Goal: Task Accomplishment & Management: Manage account settings

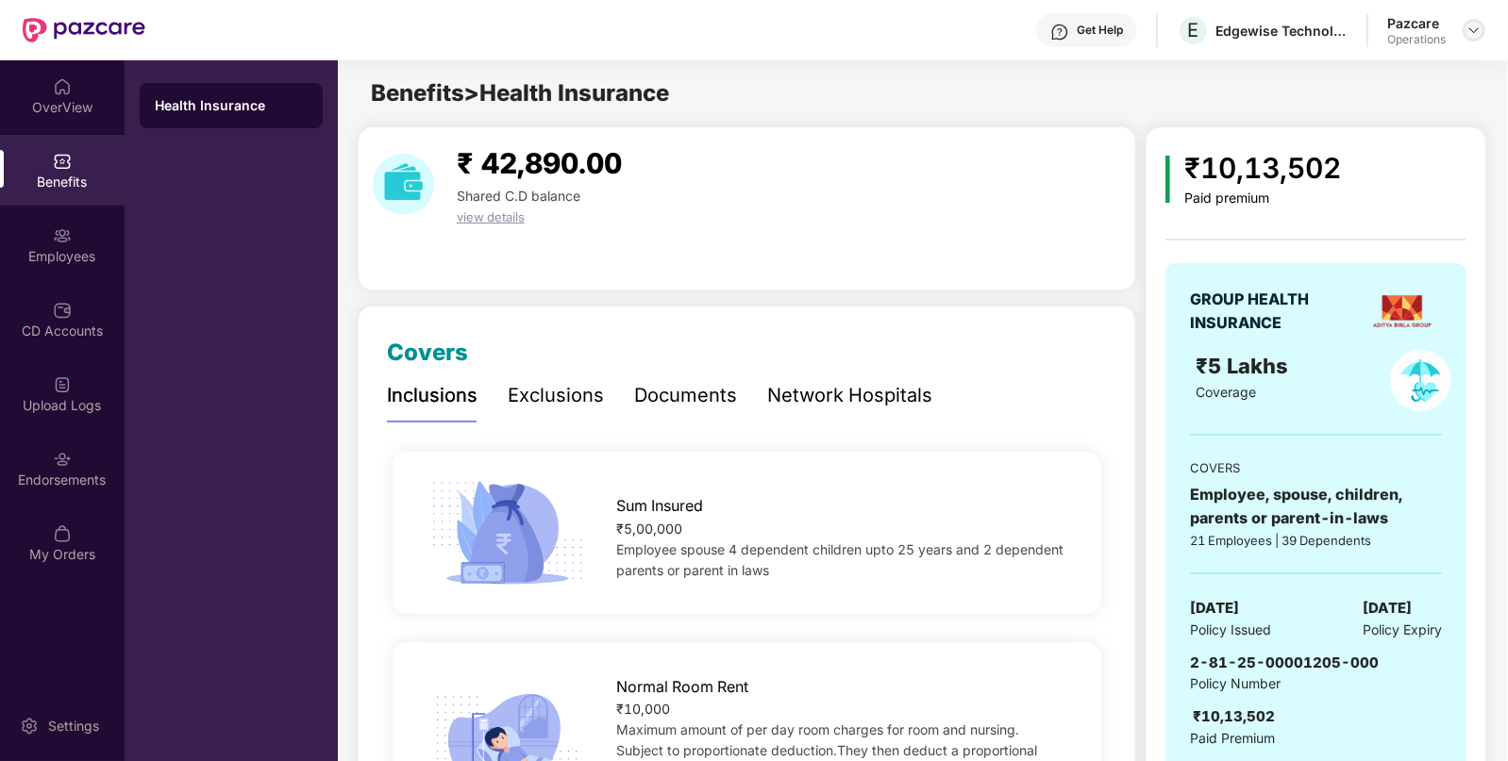
click at [1464, 29] on div at bounding box center [1473, 30] width 23 height 23
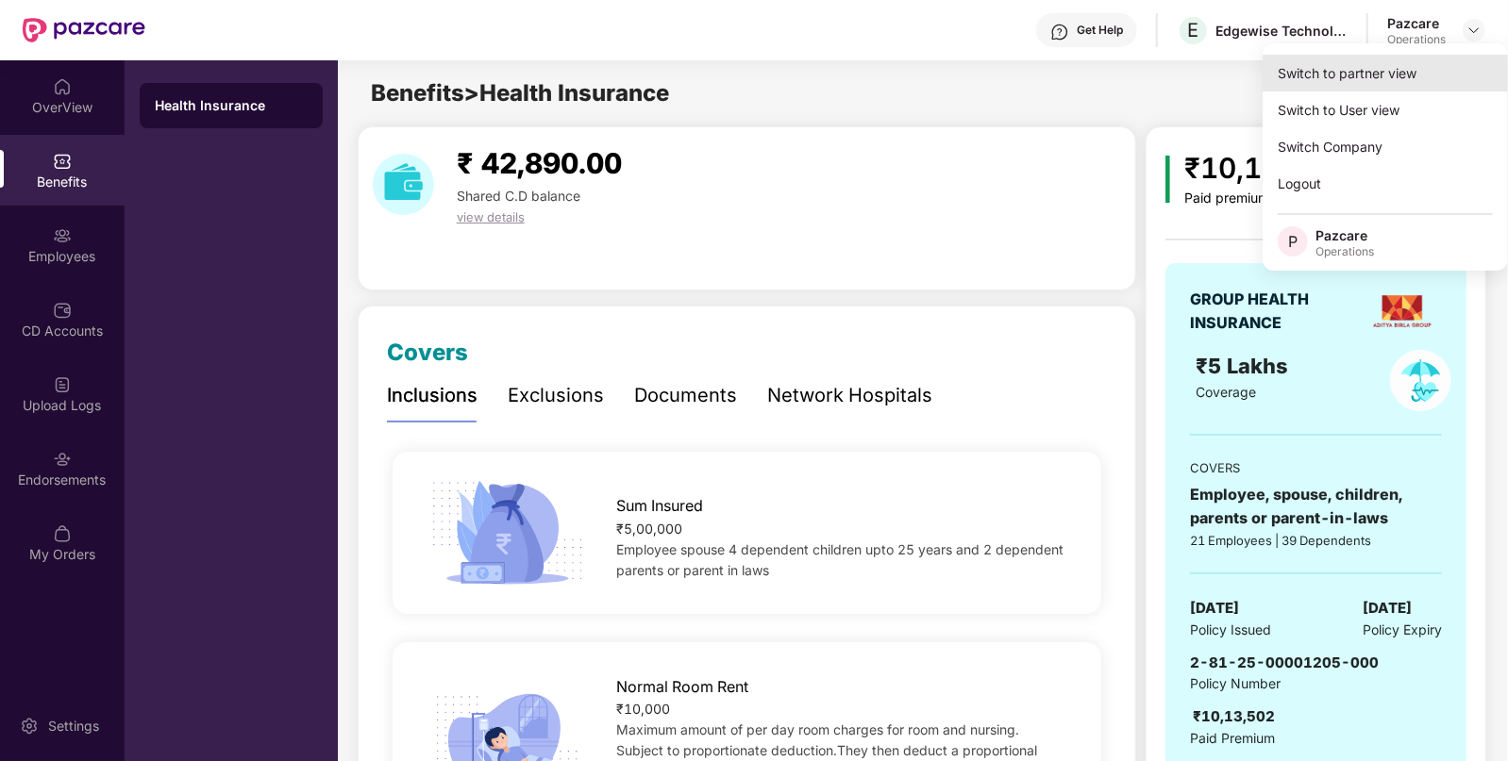
click at [1337, 61] on div "Switch to partner view" at bounding box center [1384, 73] width 245 height 37
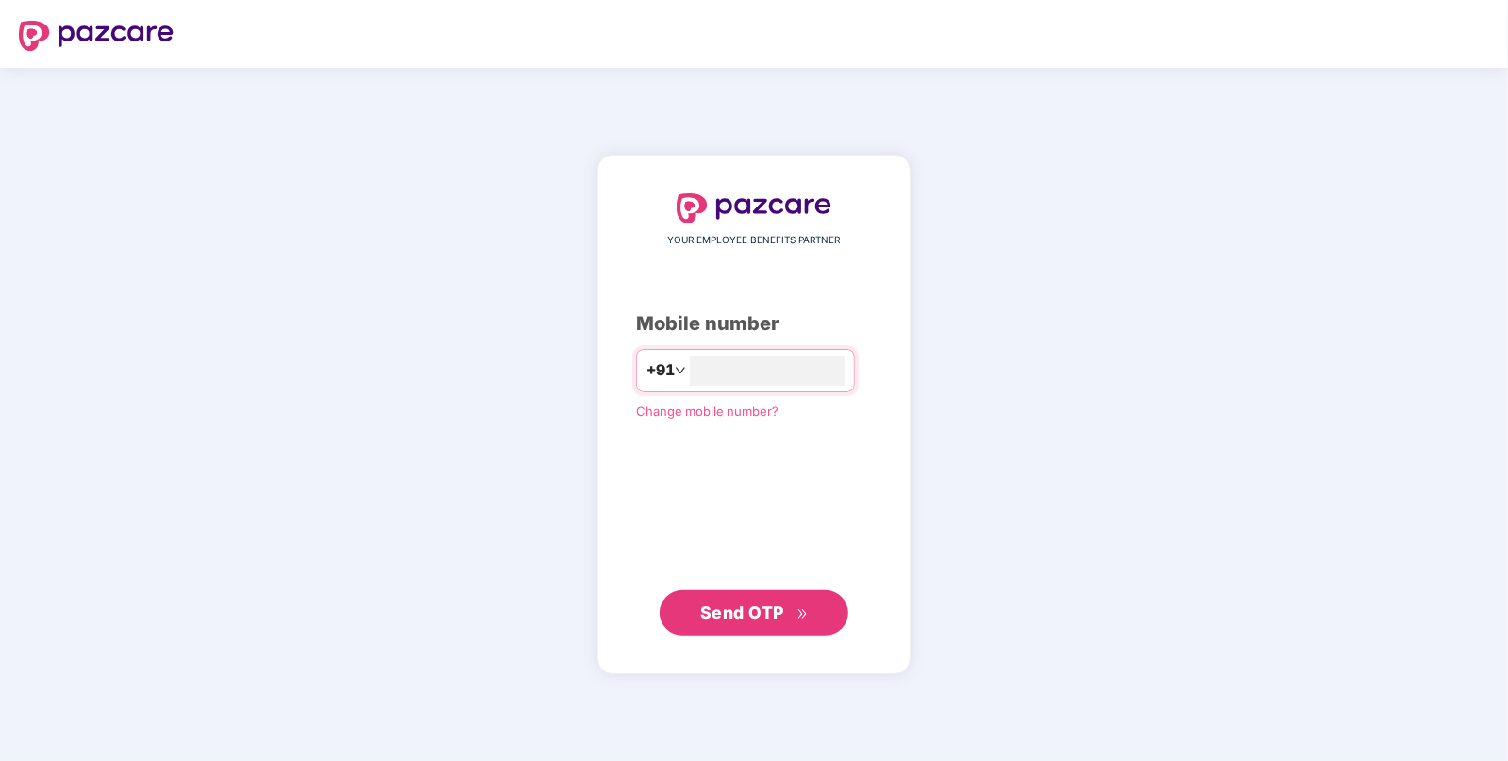
type input "**********"
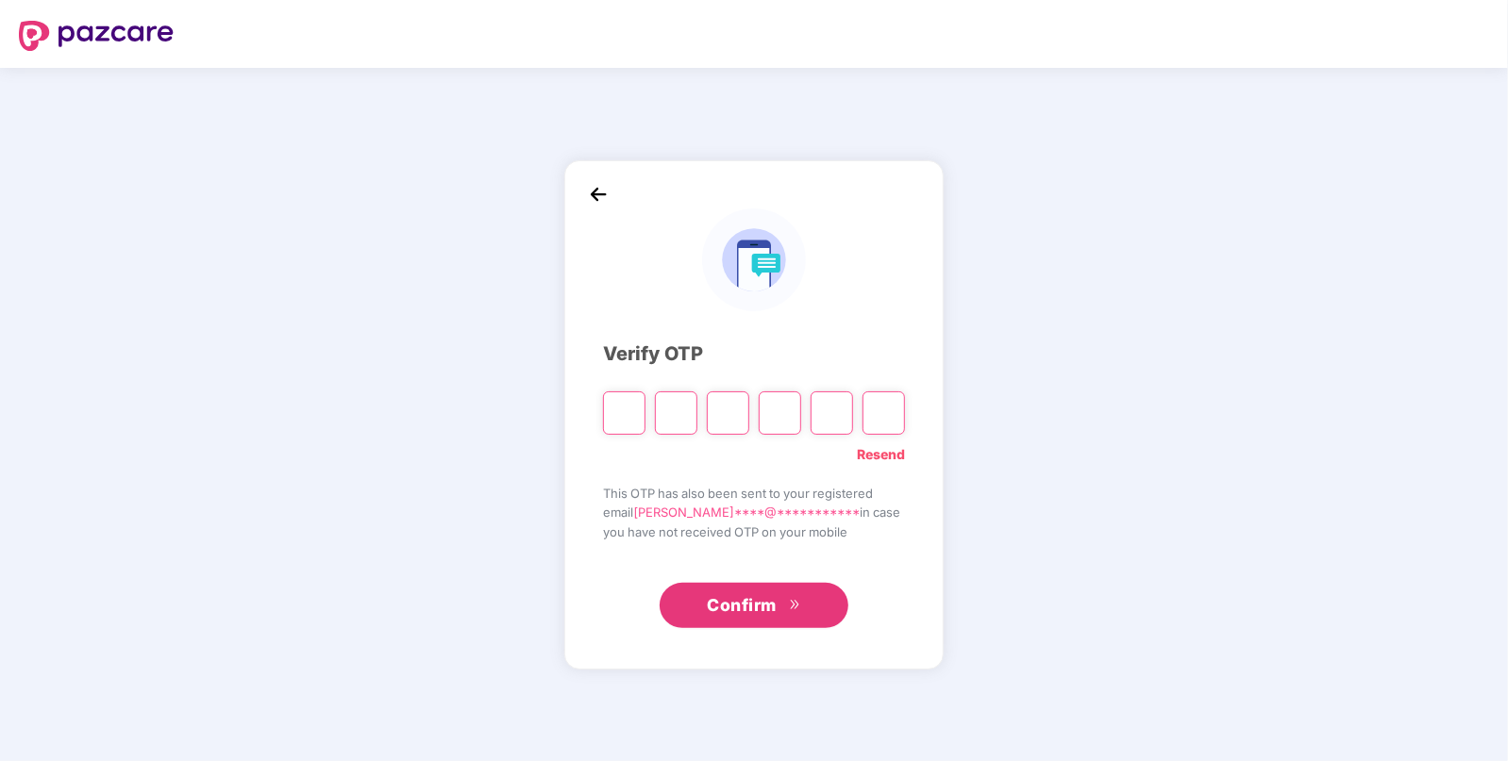
paste input "*"
type input "*"
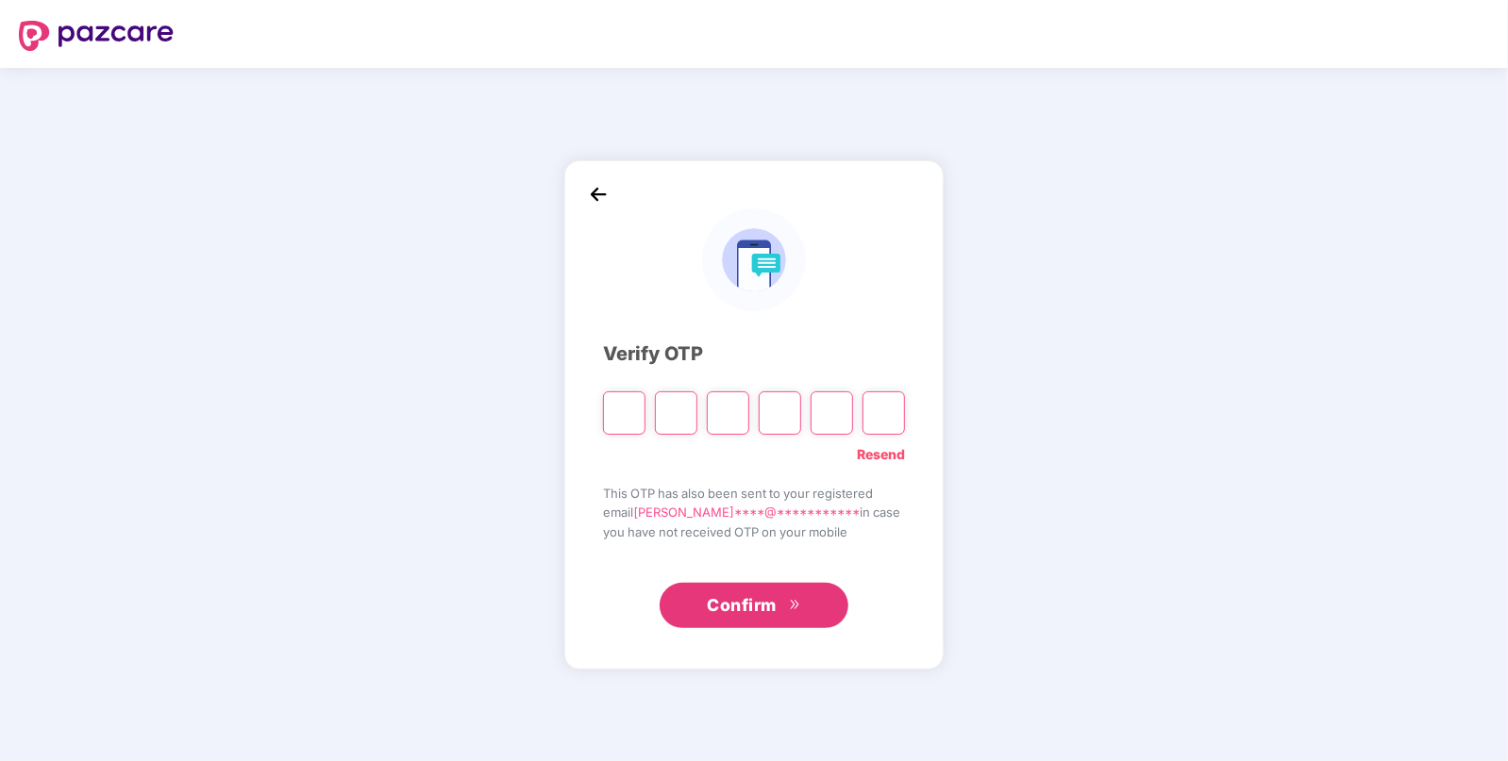
type input "*"
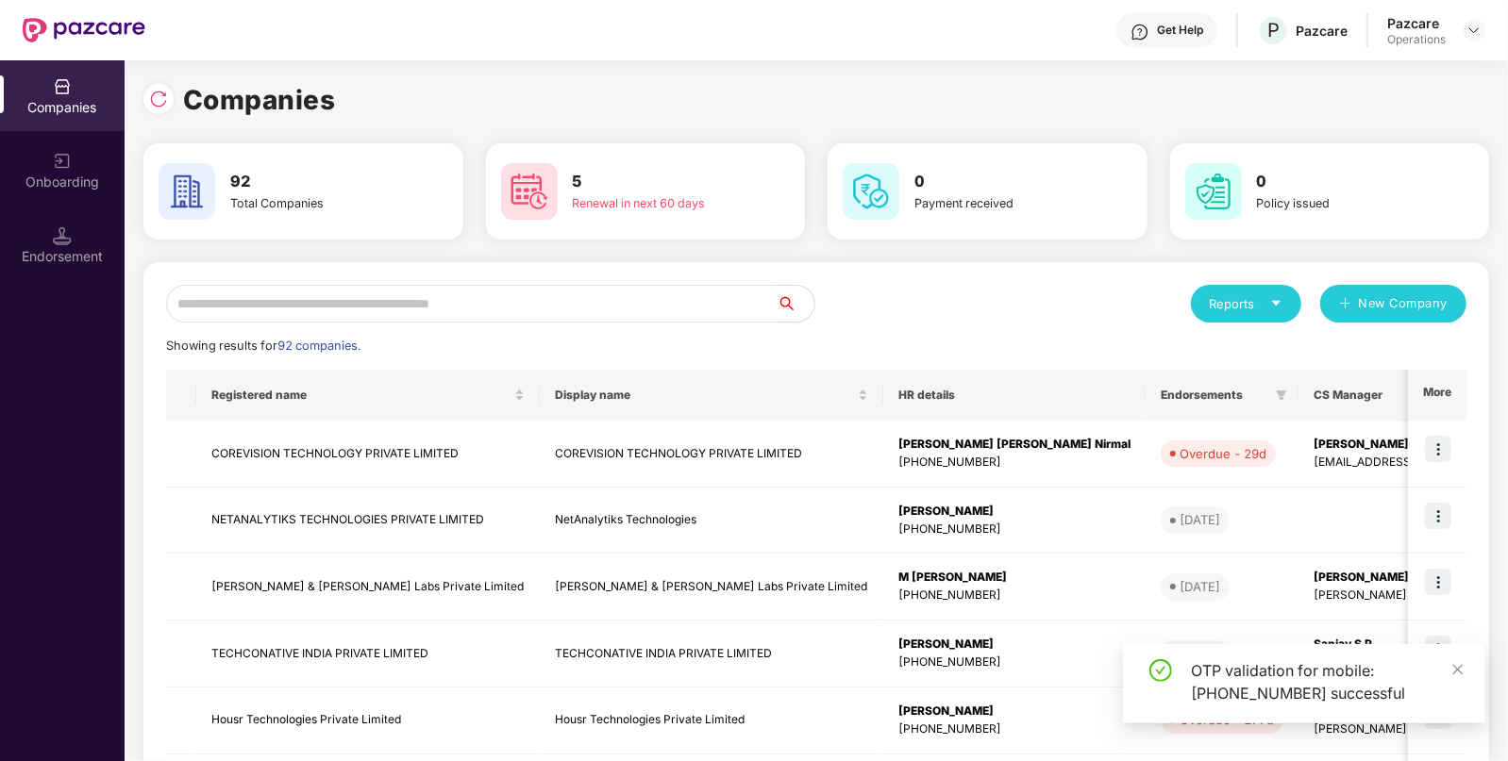
click at [494, 311] on input "text" at bounding box center [471, 304] width 610 height 38
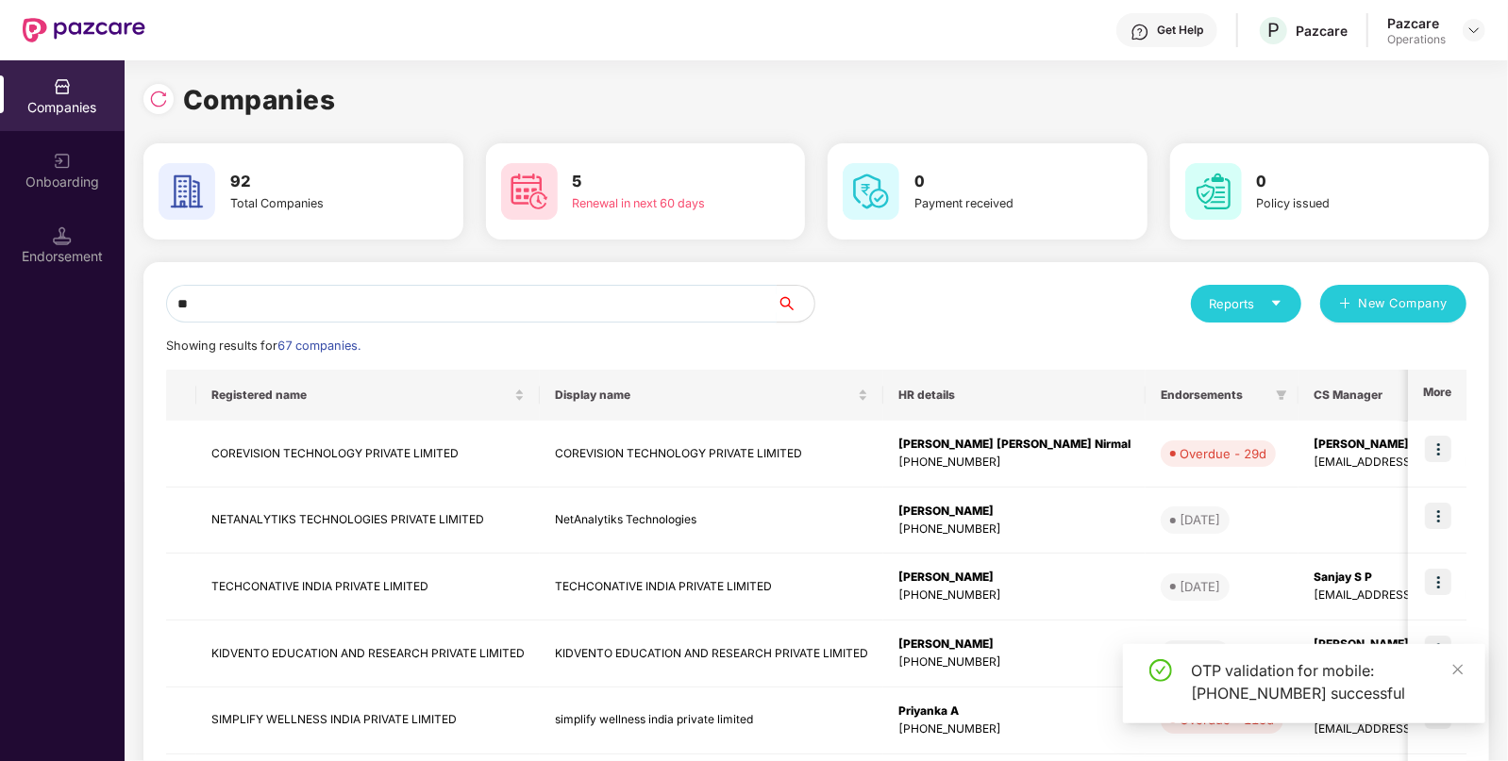
type input "*"
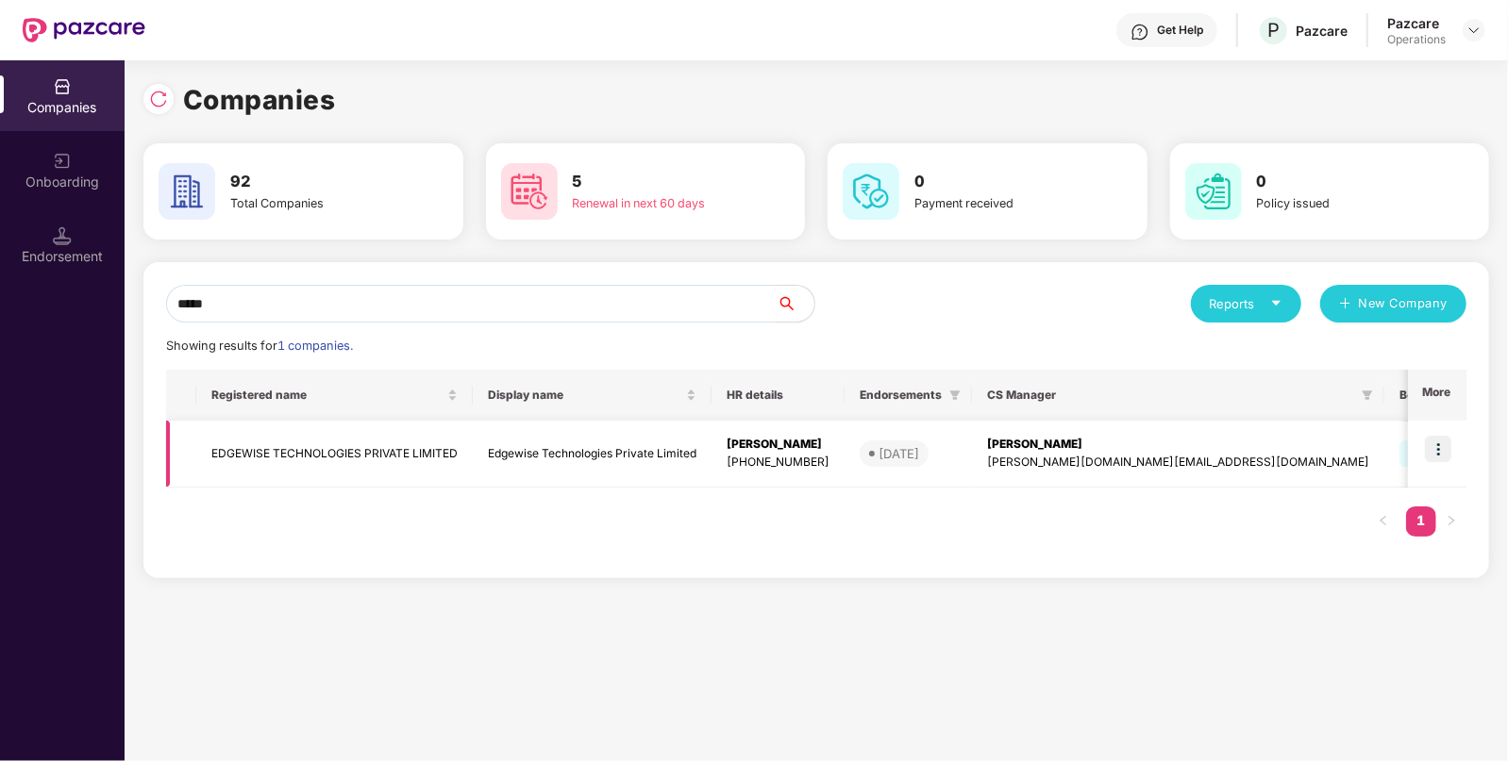
type input "*****"
click at [354, 453] on td "EDGEWISE TECHNOLOGIES PRIVATE LIMITED" at bounding box center [334, 454] width 276 height 67
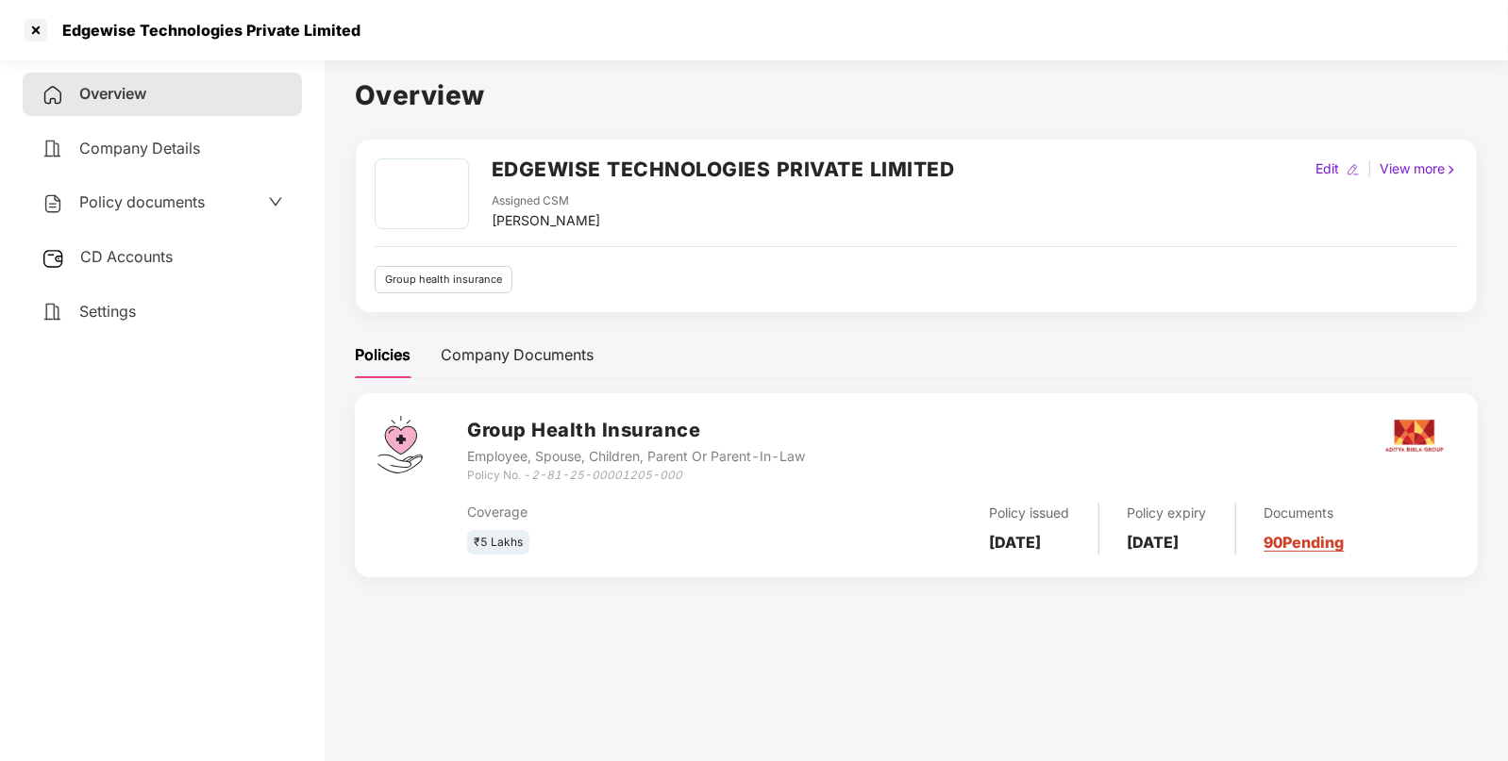
click at [560, 159] on h2 "EDGEWISE TECHNOLOGIES PRIVATE LIMITED" at bounding box center [723, 169] width 463 height 31
copy h2 "EDGEWISE"
click at [42, 18] on div at bounding box center [36, 30] width 30 height 30
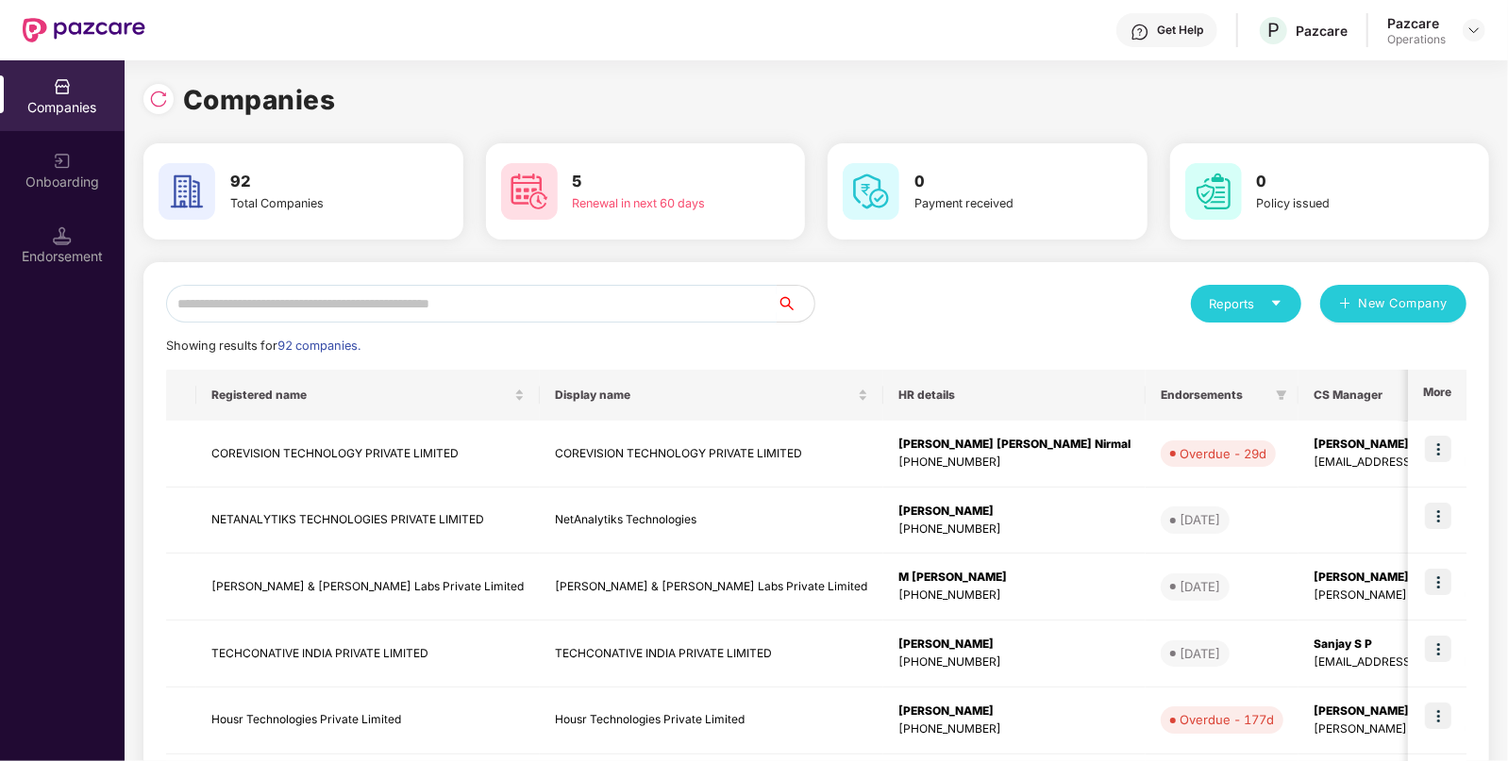
click at [451, 288] on input "text" at bounding box center [471, 304] width 610 height 38
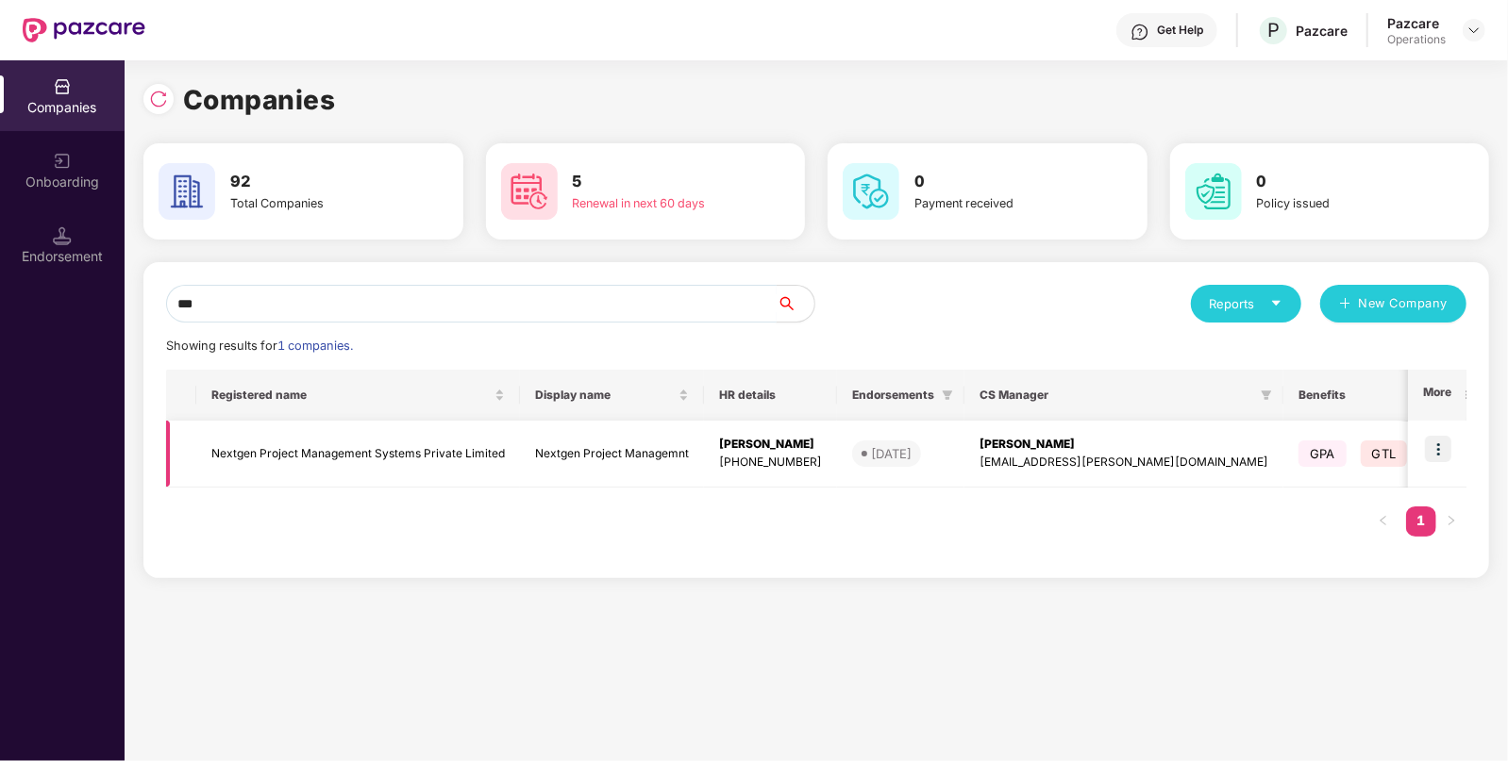
type input "***"
click at [1430, 449] on img at bounding box center [1438, 449] width 26 height 26
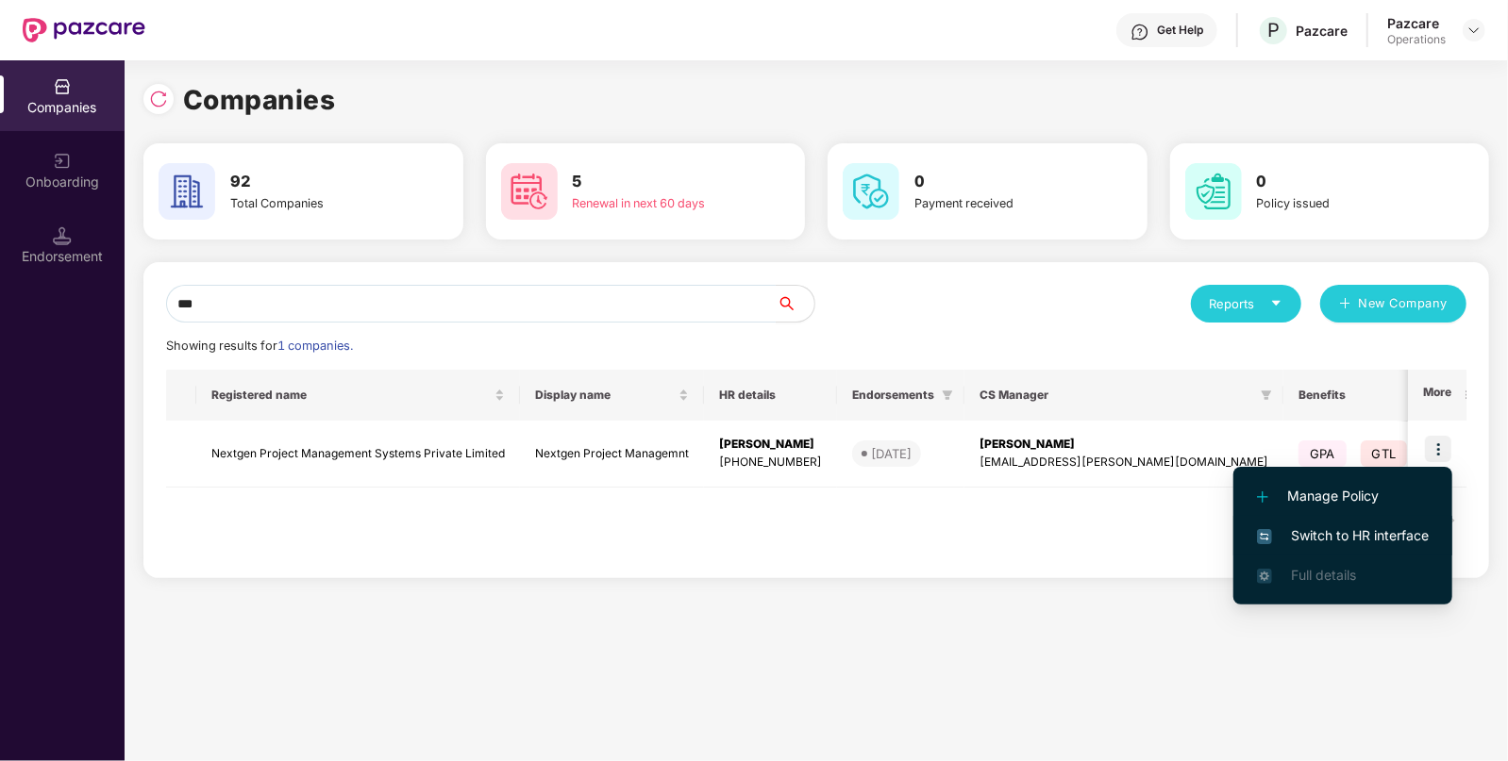
click at [1367, 549] on li "Switch to HR interface" at bounding box center [1342, 536] width 219 height 40
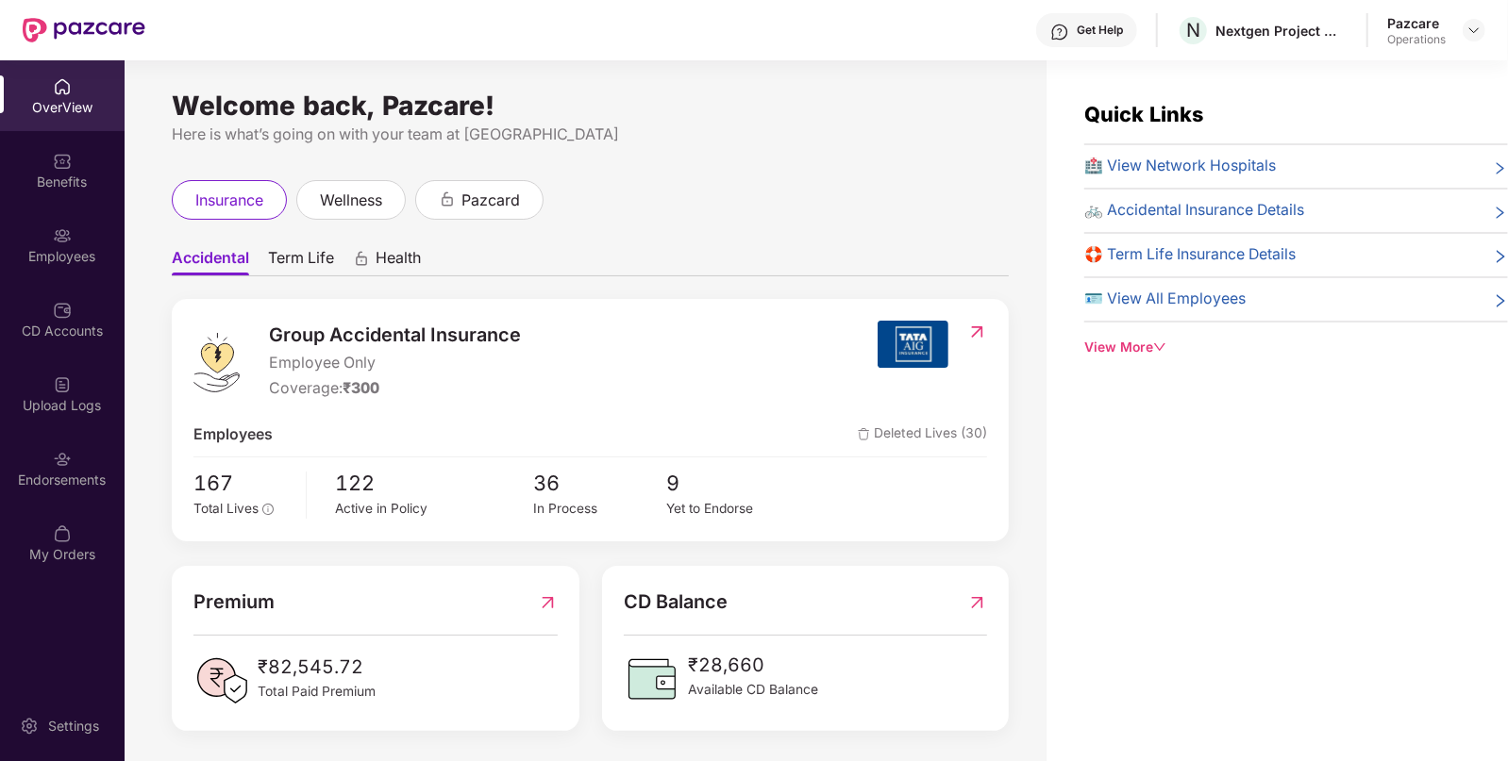
click at [85, 202] on div "Benefits" at bounding box center [62, 170] width 125 height 71
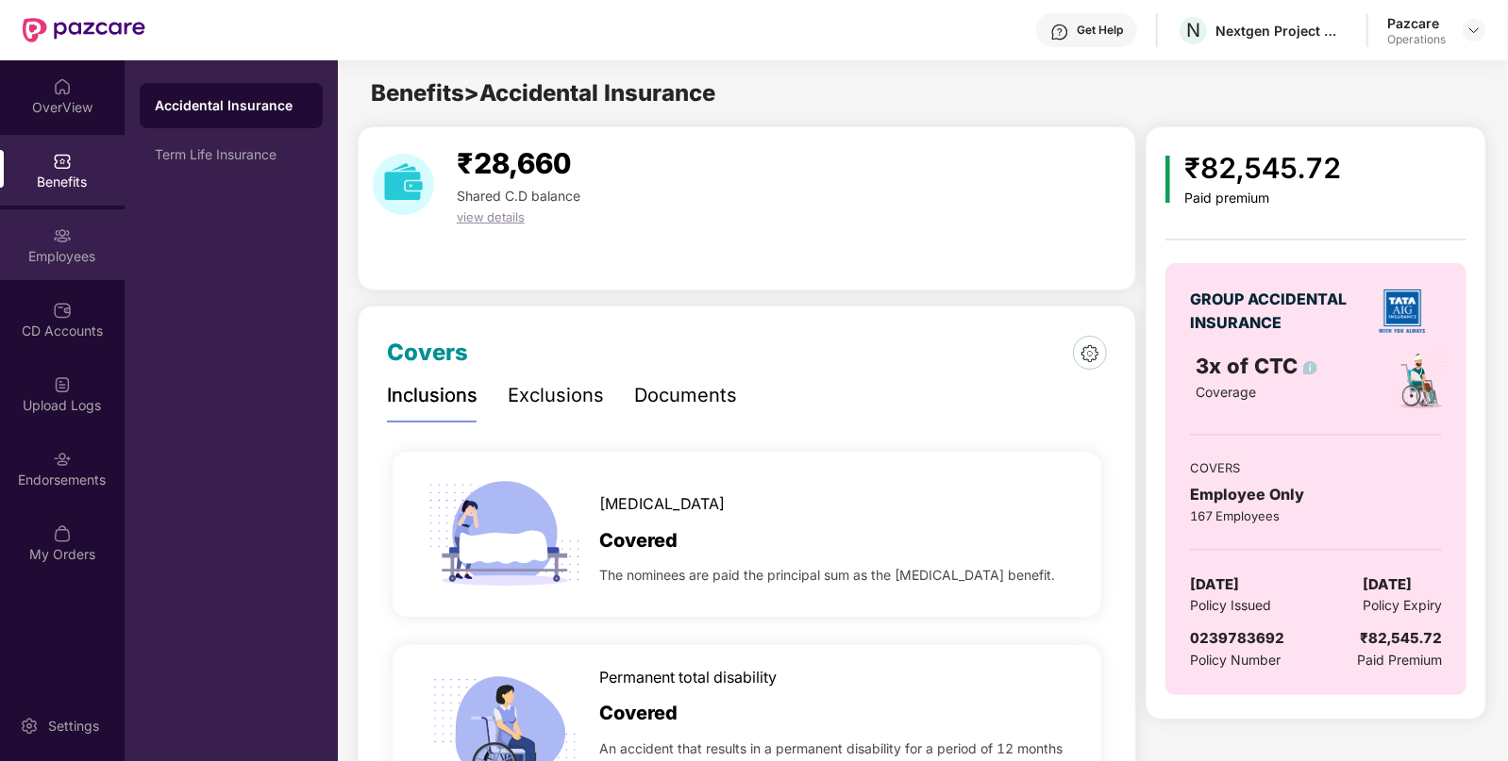
click at [83, 242] on div "Employees" at bounding box center [62, 244] width 125 height 71
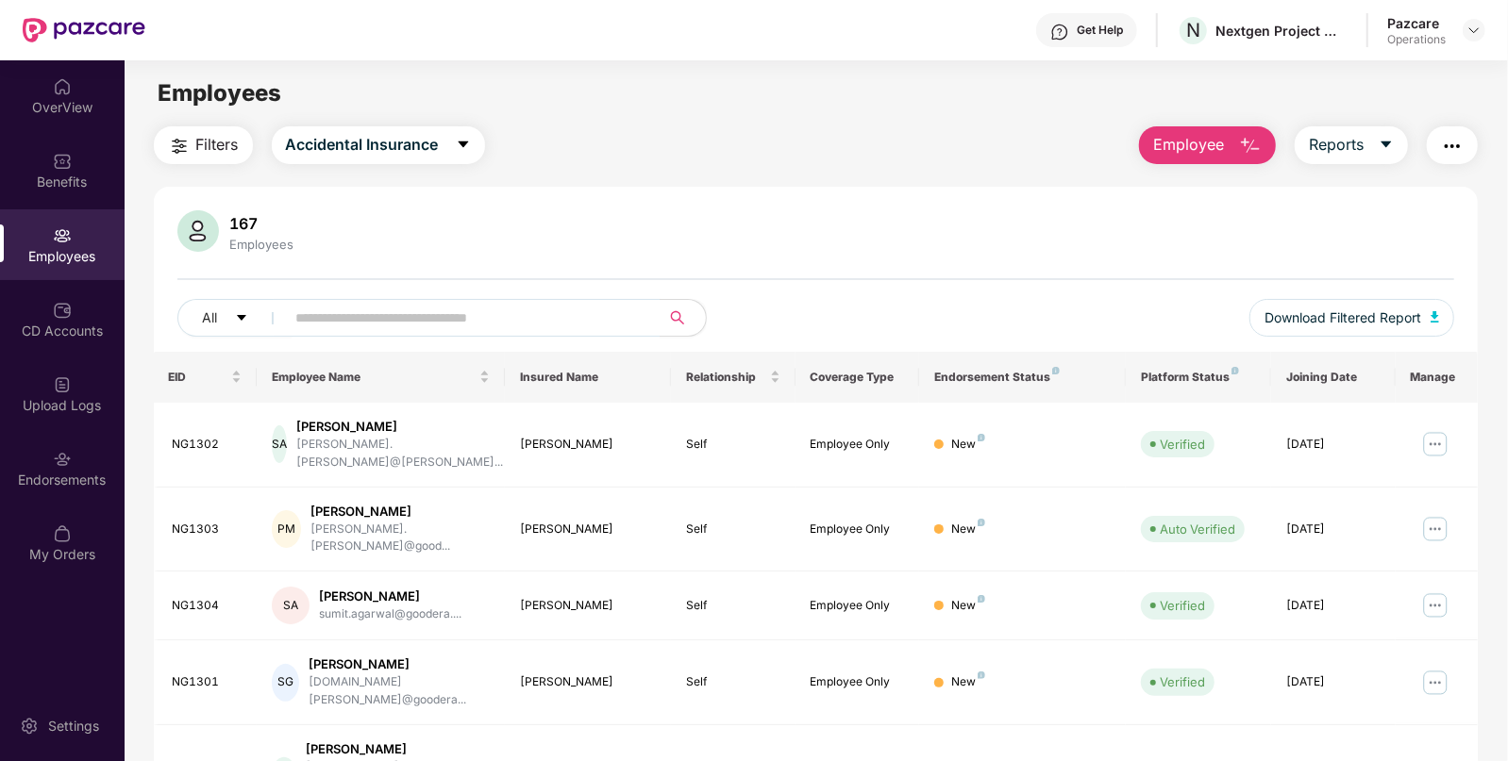
click at [206, 147] on span "Filters" at bounding box center [217, 145] width 42 height 24
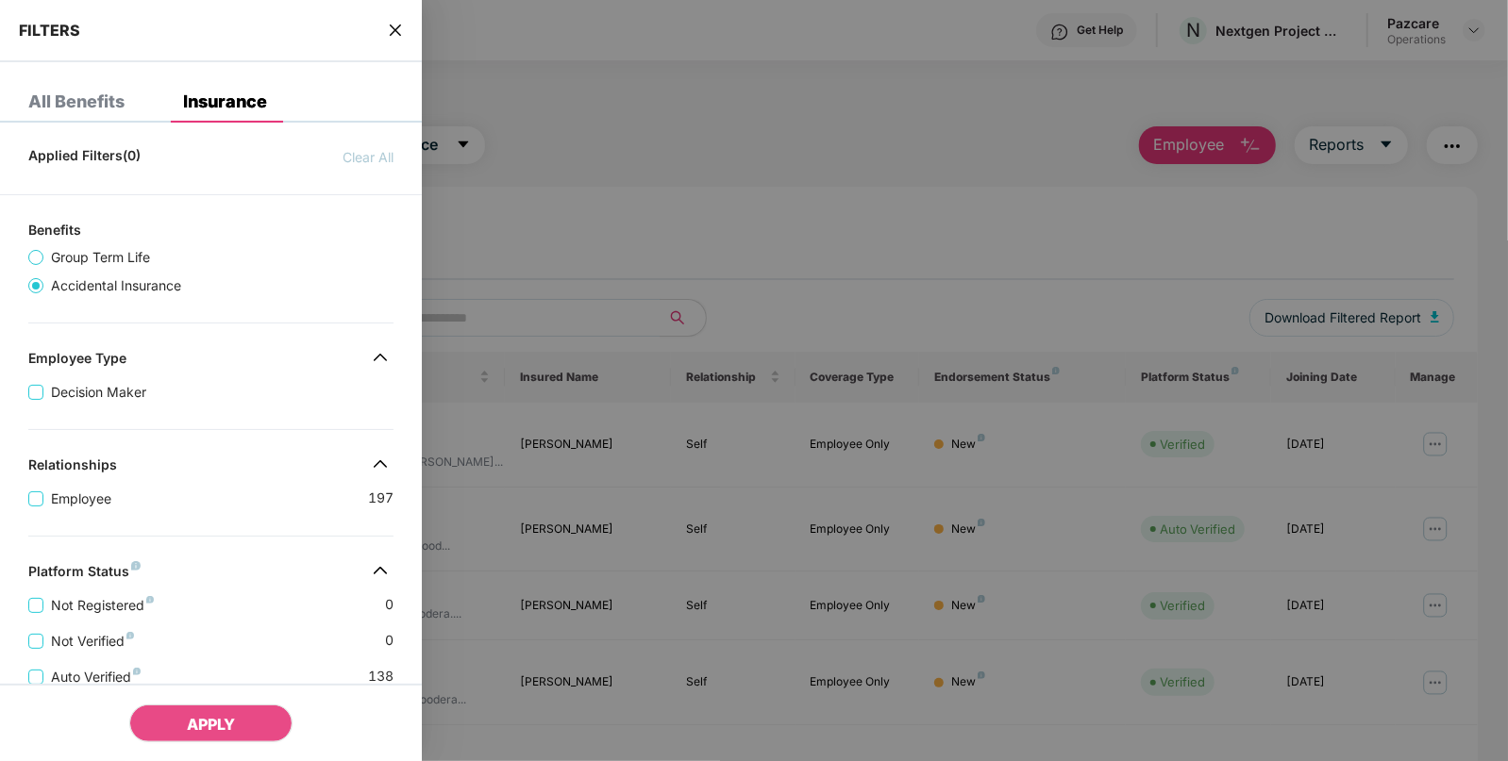
scroll to position [390, 0]
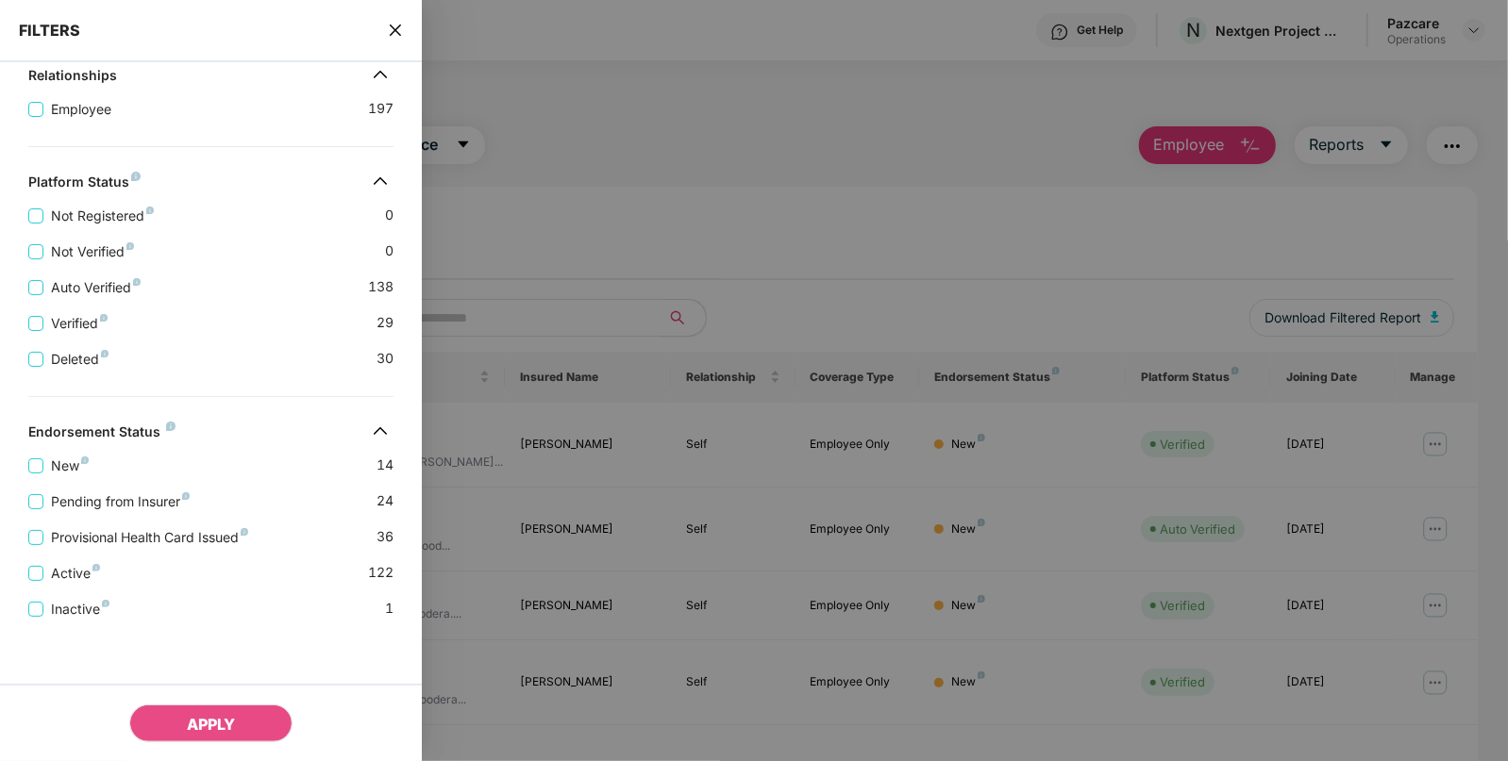
click at [404, 33] on div "FILTERS" at bounding box center [211, 31] width 422 height 62
click at [396, 30] on icon "close" at bounding box center [395, 30] width 11 height 11
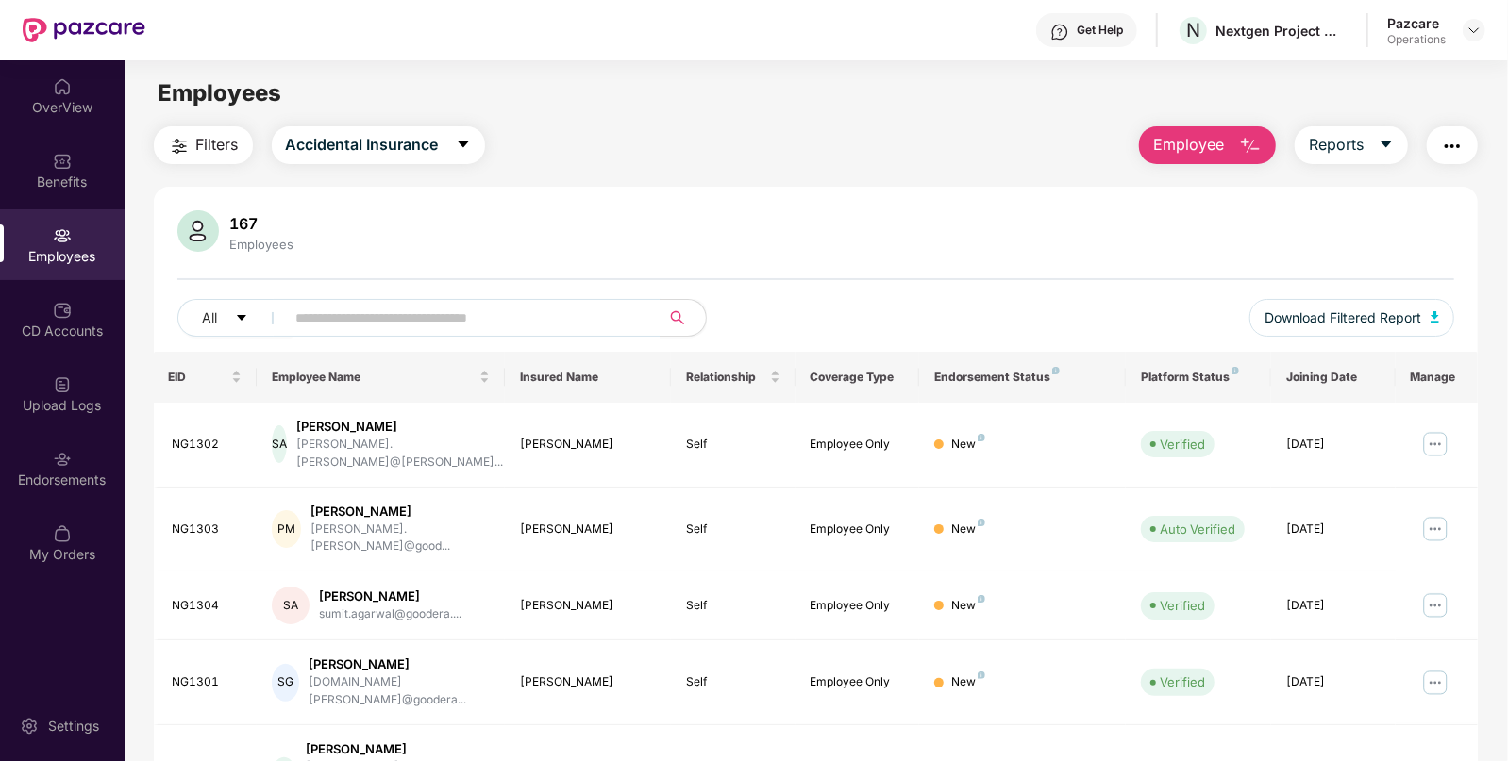
click at [1456, 144] on img "button" at bounding box center [1452, 146] width 23 height 23
click at [80, 142] on div "Benefits" at bounding box center [62, 170] width 125 height 71
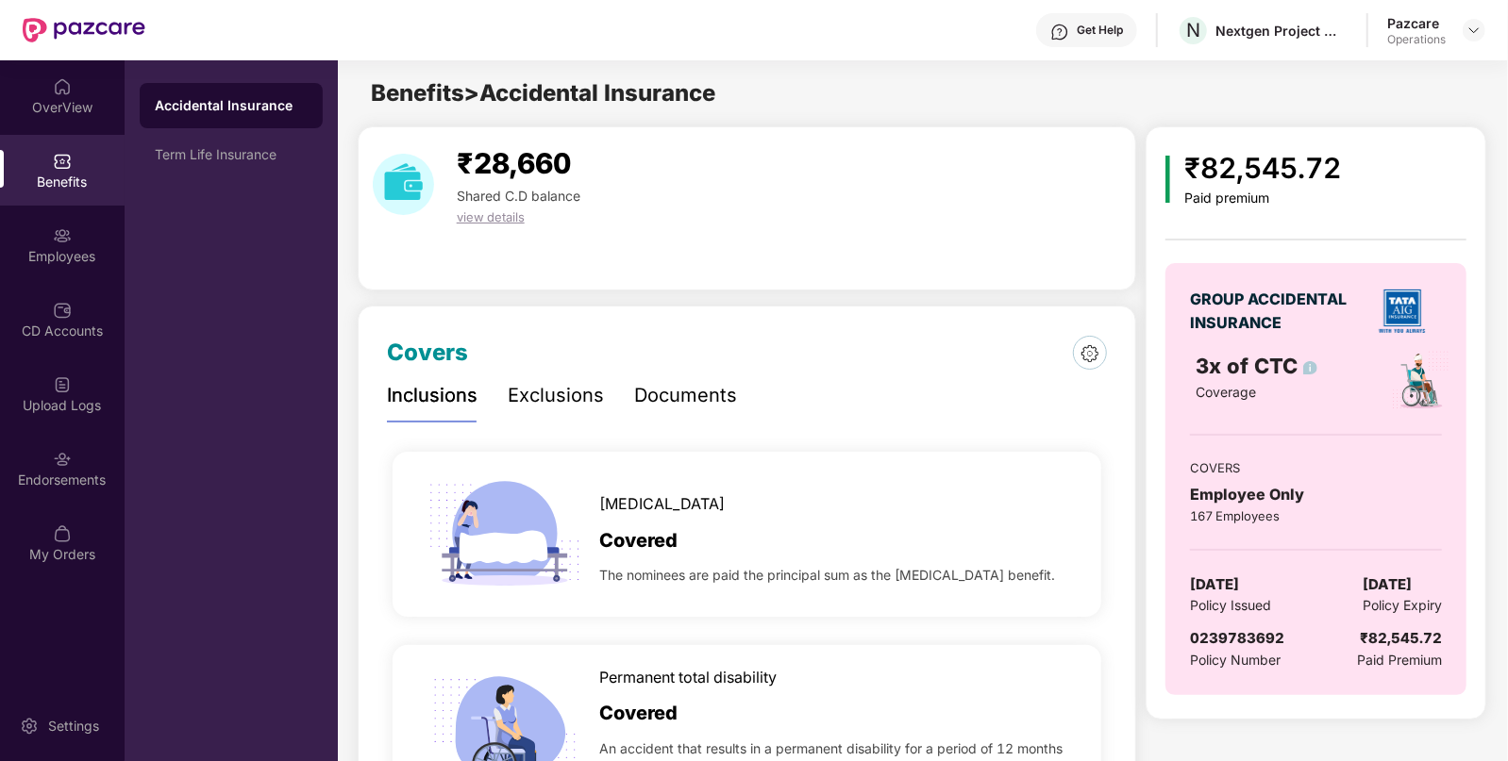
click at [1254, 595] on span "Policy Issued" at bounding box center [1230, 605] width 81 height 21
drag, startPoint x: 1254, startPoint y: 595, endPoint x: 1215, endPoint y: 571, distance: 45.8
click at [1215, 571] on div "GROUP ACCIDENTAL INSURANCE 3x of CTC Coverage COVERS Employee Only 167 Employee…" at bounding box center [1315, 479] width 301 height 432
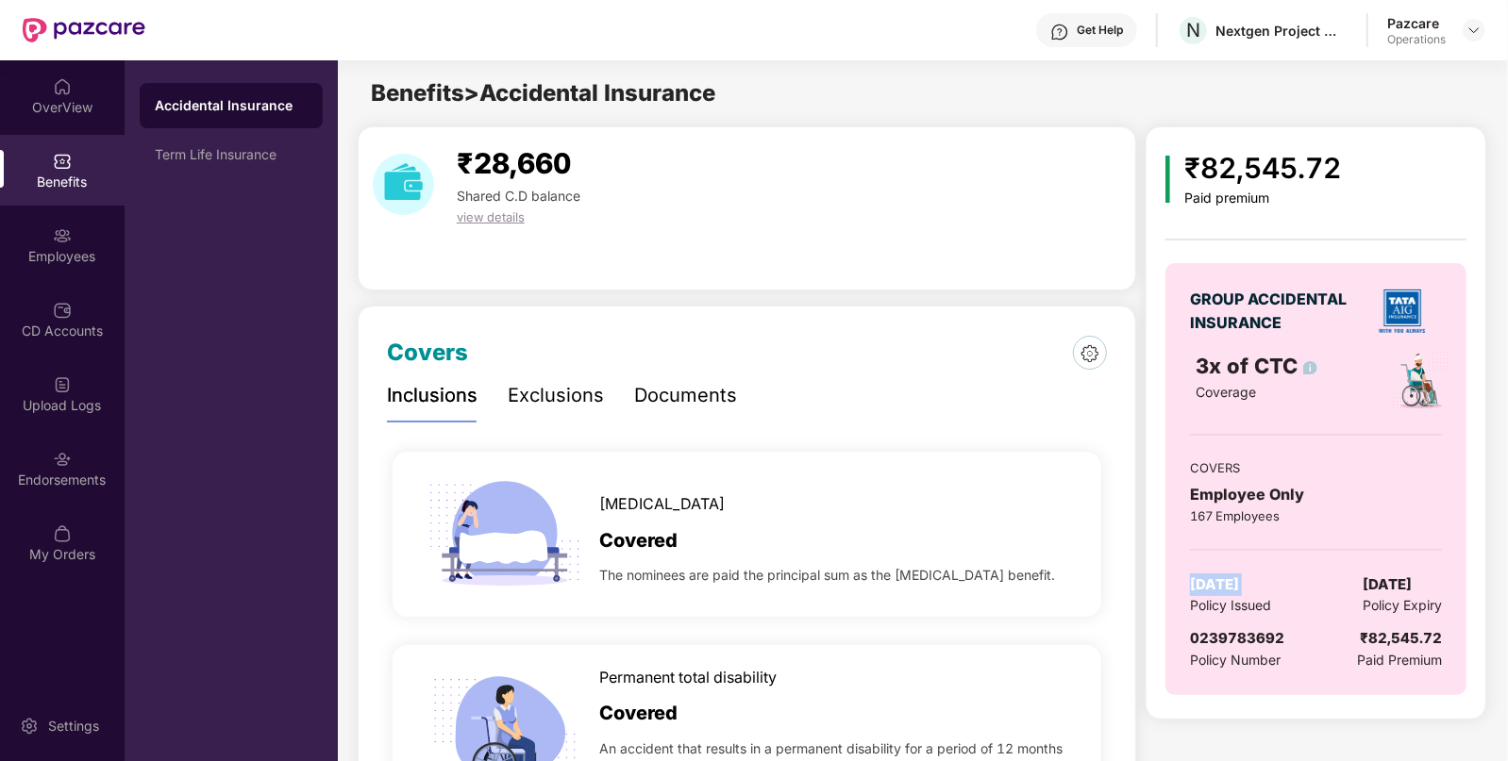
click at [1215, 571] on div "GROUP ACCIDENTAL INSURANCE 3x of CTC Coverage COVERS Employee Only 167 Employee…" at bounding box center [1315, 479] width 301 height 432
copy span "[DATE]"
click at [1392, 585] on span "[DATE]" at bounding box center [1386, 585] width 49 height 23
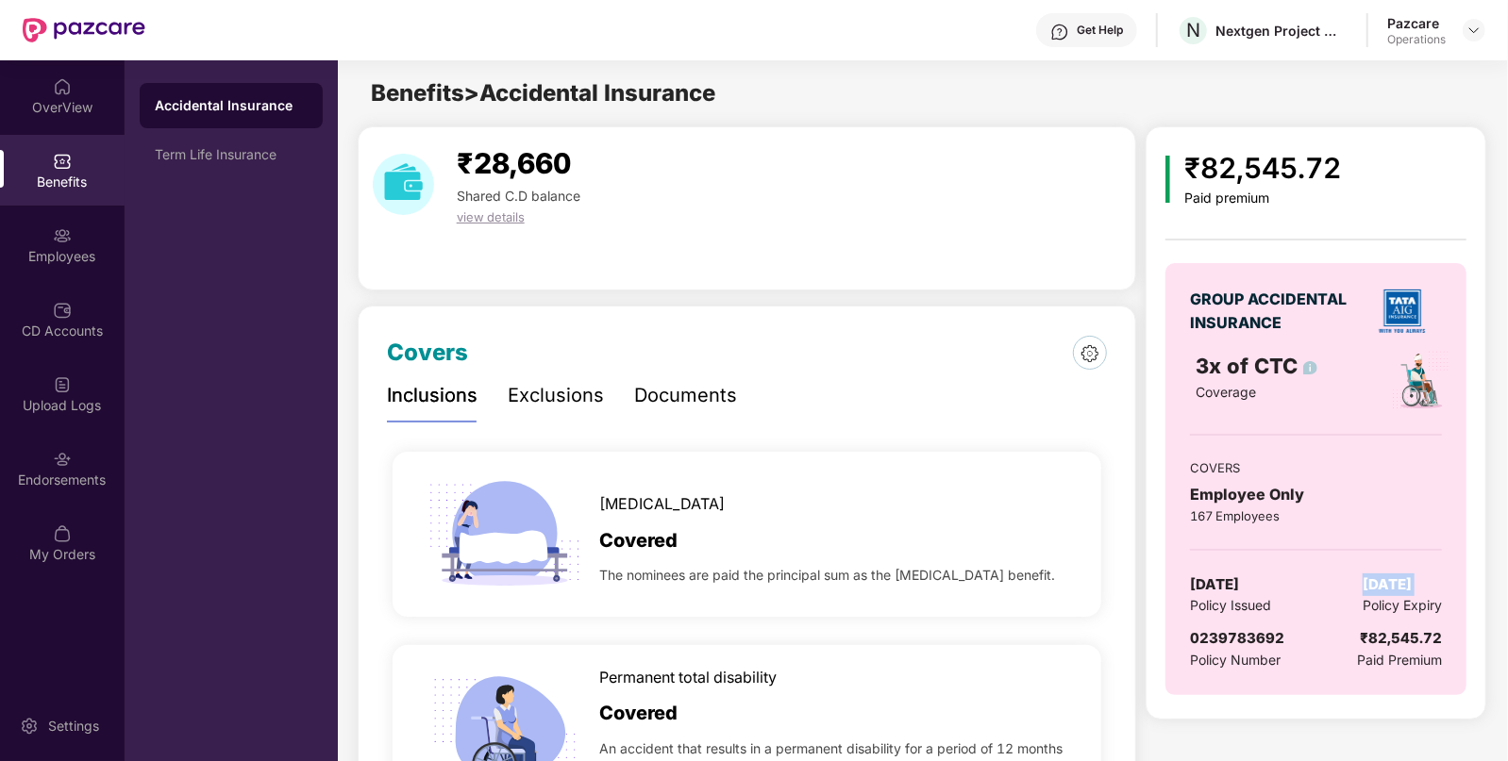
copy span "[DATE]"
click at [876, 489] on div "[MEDICAL_DATA]" at bounding box center [835, 499] width 473 height 33
click at [1470, 30] on img at bounding box center [1473, 30] width 15 height 15
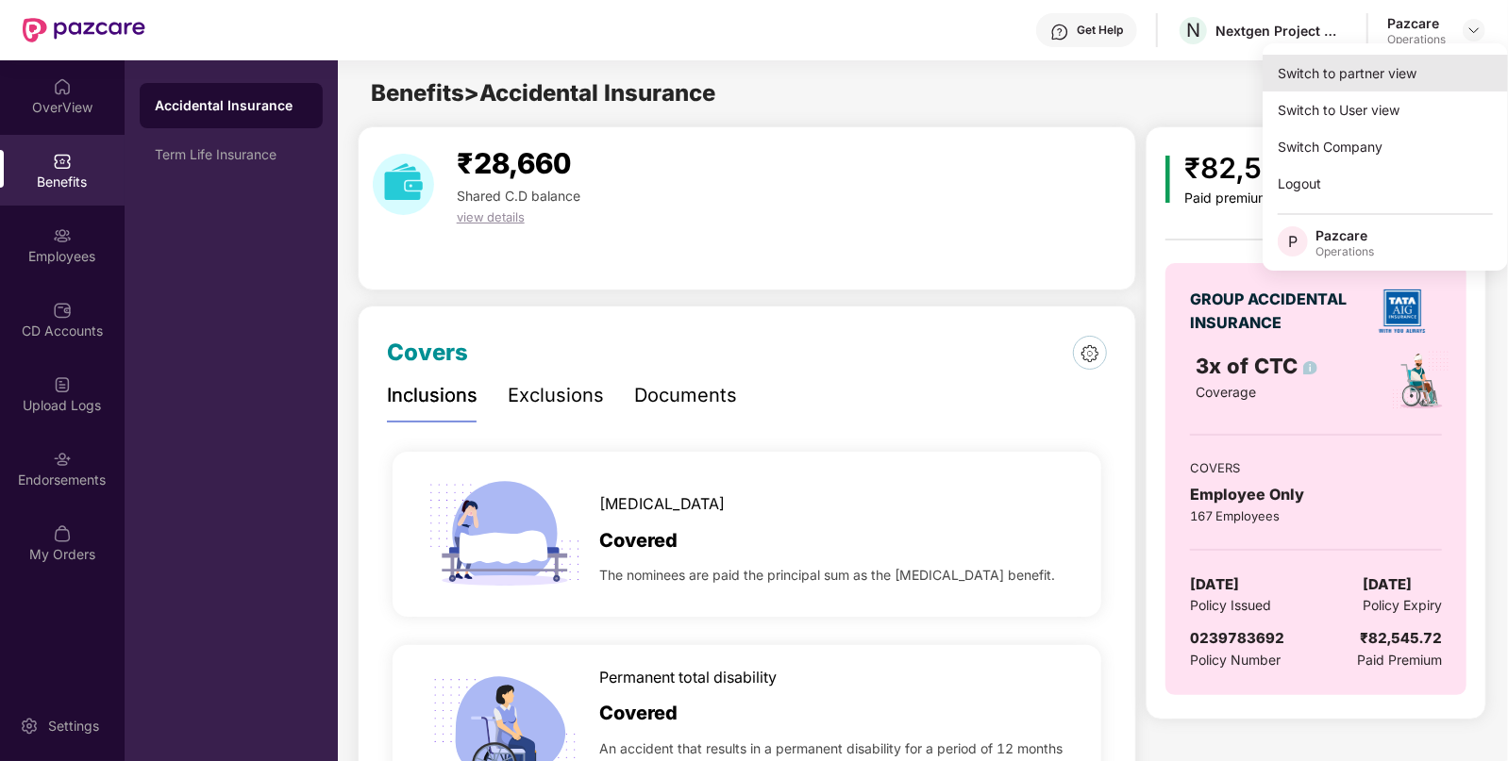
click at [1354, 59] on div "Switch to partner view" at bounding box center [1384, 73] width 245 height 37
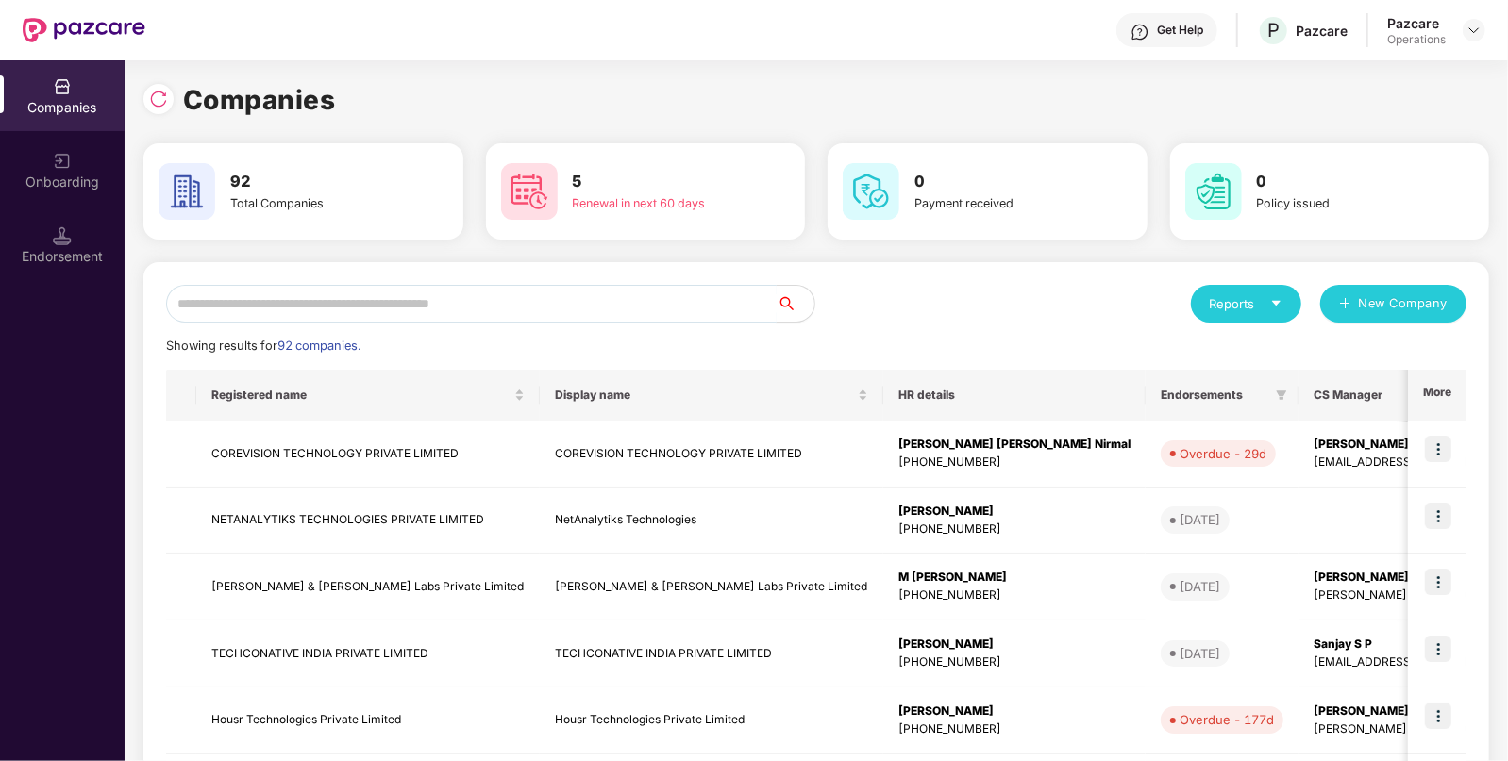
click at [540, 297] on input "text" at bounding box center [471, 304] width 610 height 38
type input "*"
click at [156, 90] on img at bounding box center [158, 99] width 19 height 19
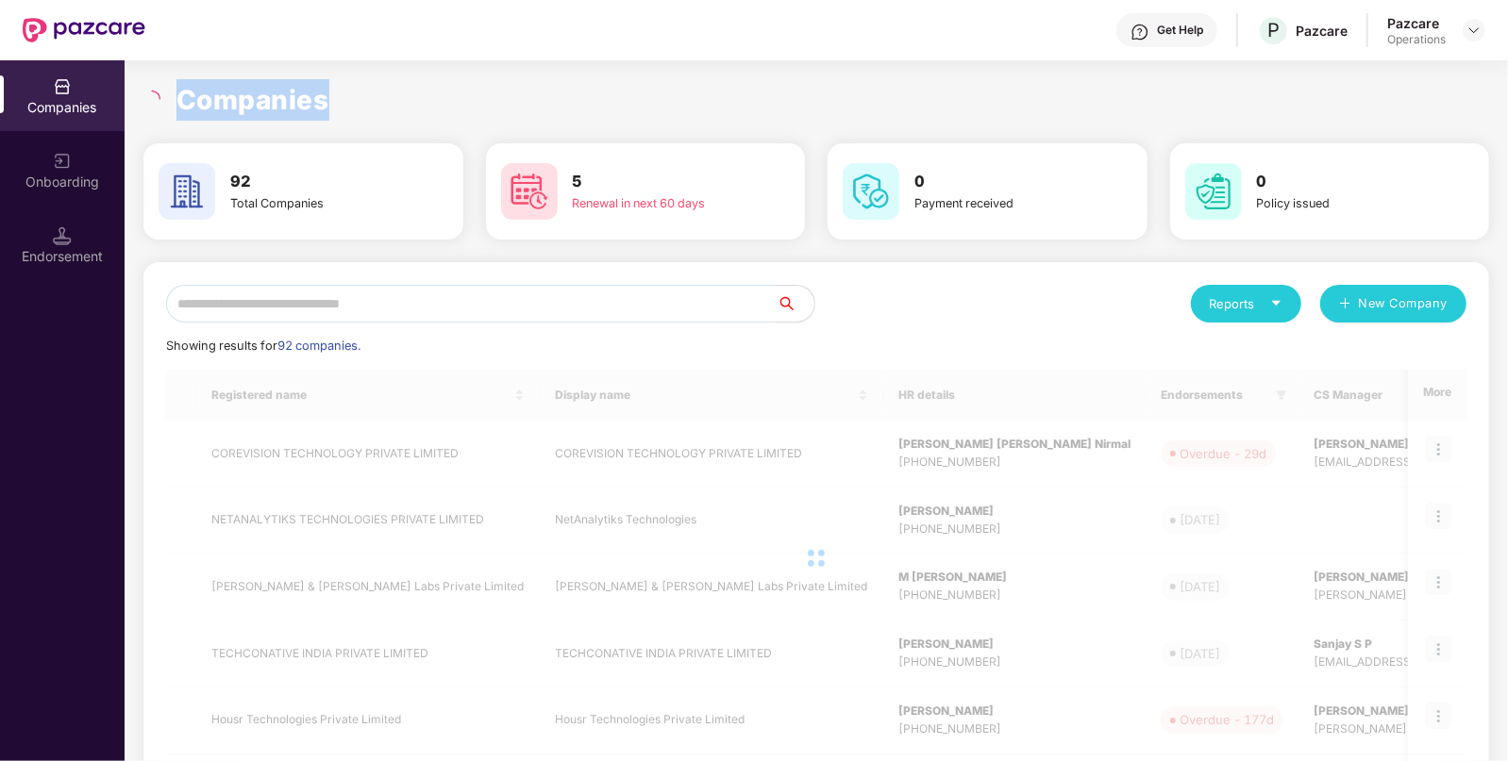
click at [156, 91] on icon "loading" at bounding box center [151, 99] width 17 height 17
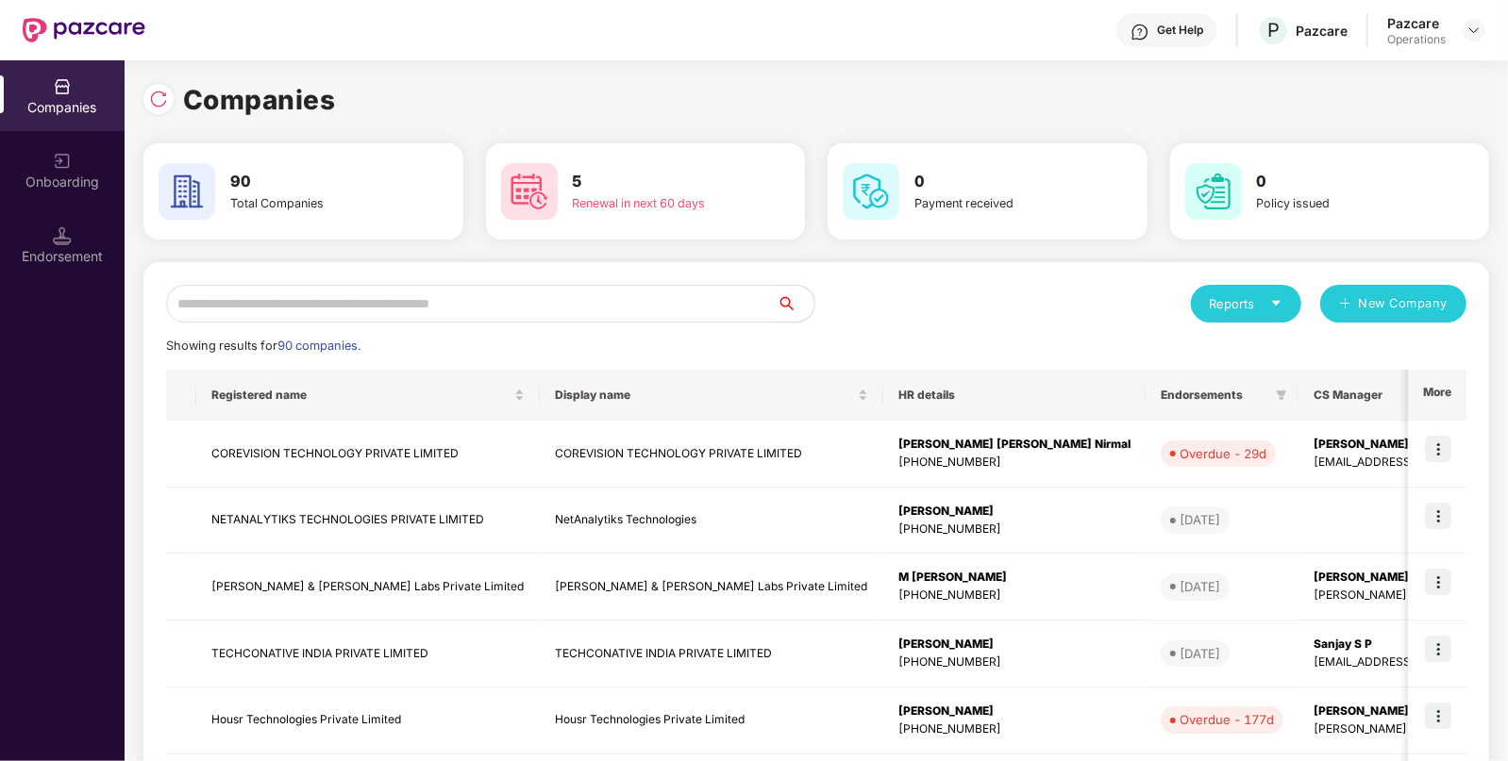
click at [239, 297] on input "text" at bounding box center [471, 304] width 610 height 38
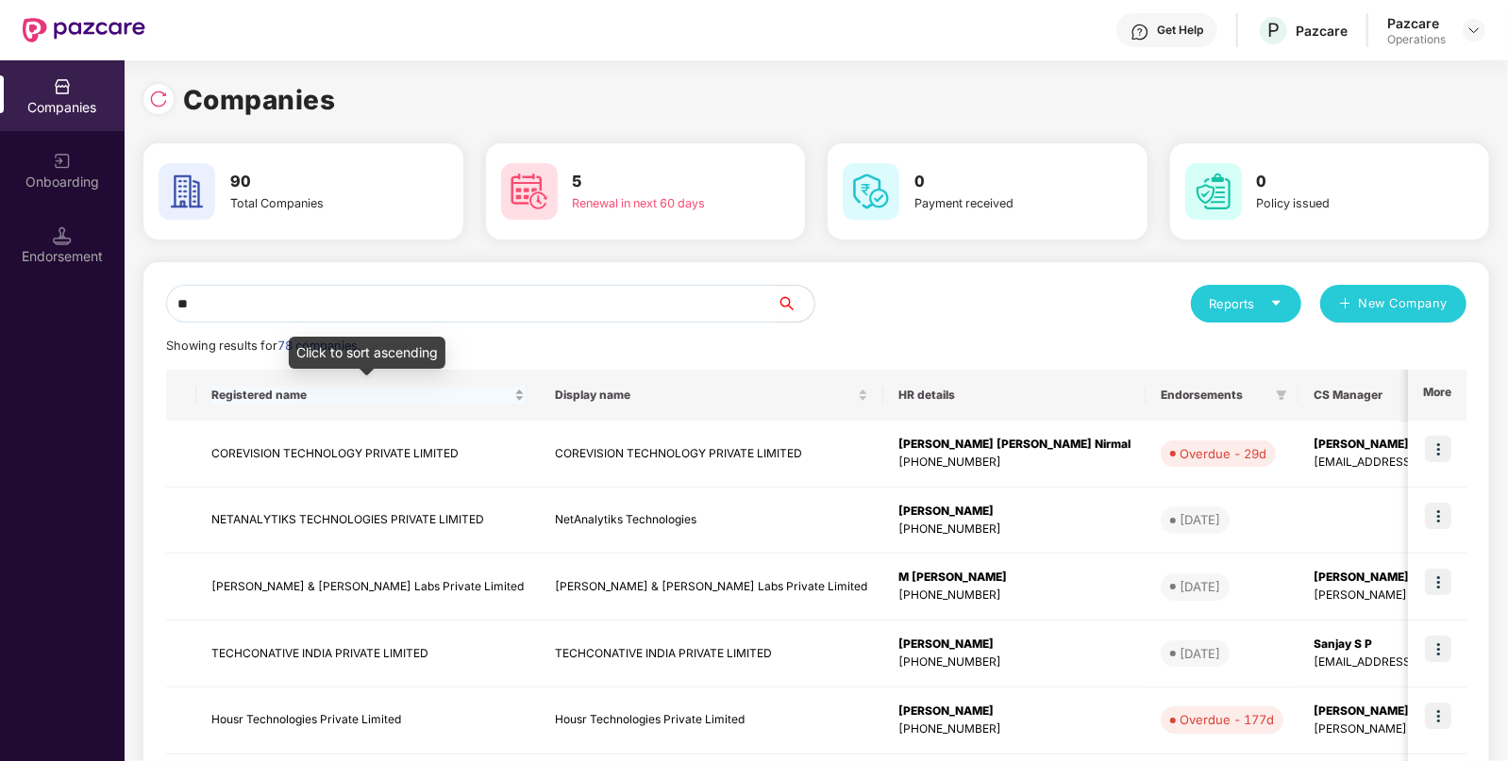
type input "*"
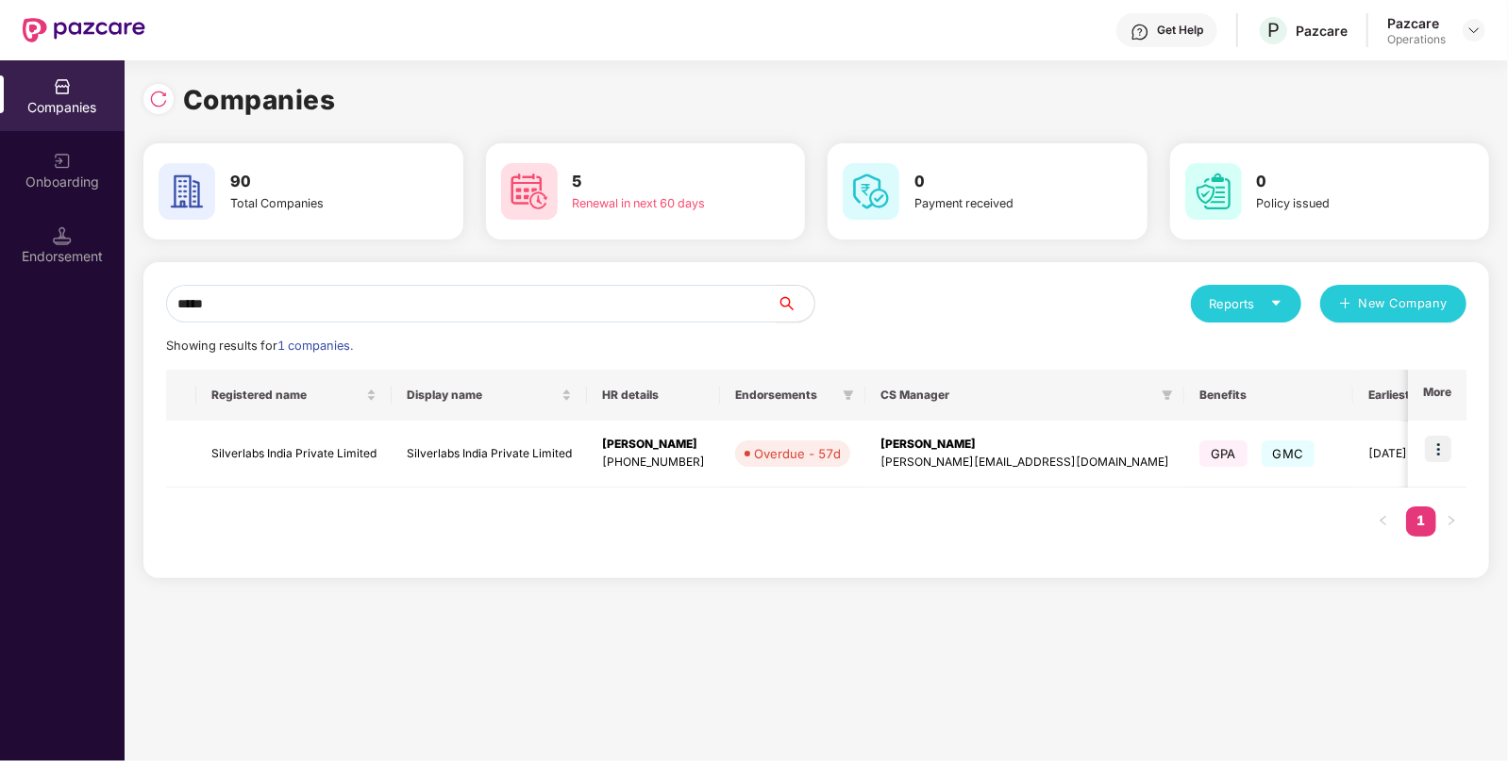
type input "*****"
